Goal: Information Seeking & Learning: Learn about a topic

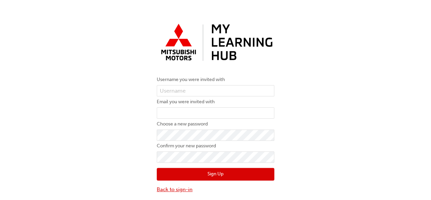
click at [171, 189] on link "Back to sign-in" at bounding box center [216, 189] width 118 height 8
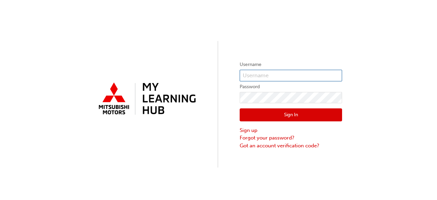
type input "0005954957"
click at [261, 113] on button "Sign In" at bounding box center [290, 114] width 102 height 13
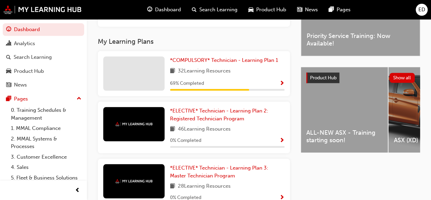
scroll to position [220, 0]
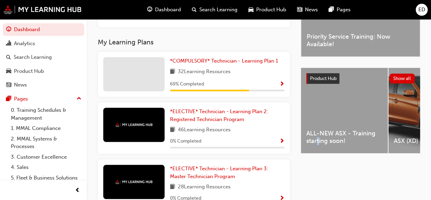
click at [318, 157] on div "Latest News Show all Priority Service Training: Now Available! Product Hub Show…" at bounding box center [360, 169] width 119 height 431
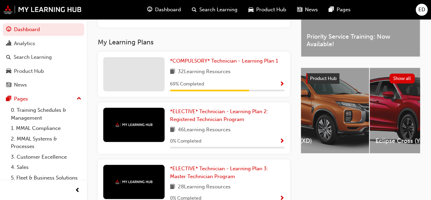
scroll to position [0, 104]
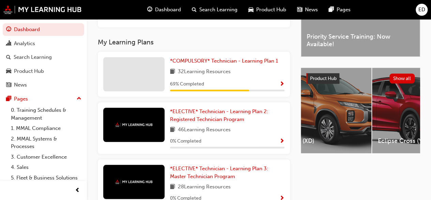
click at [337, 133] on div "ASX (XD)" at bounding box center [328, 110] width 87 height 85
